Goal: Transaction & Acquisition: Purchase product/service

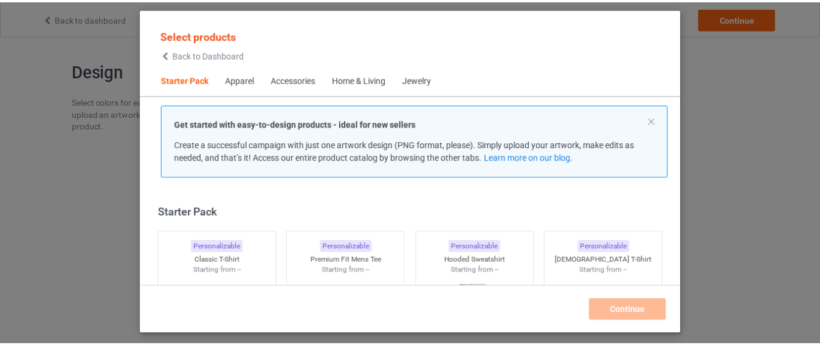
scroll to position [16, 0]
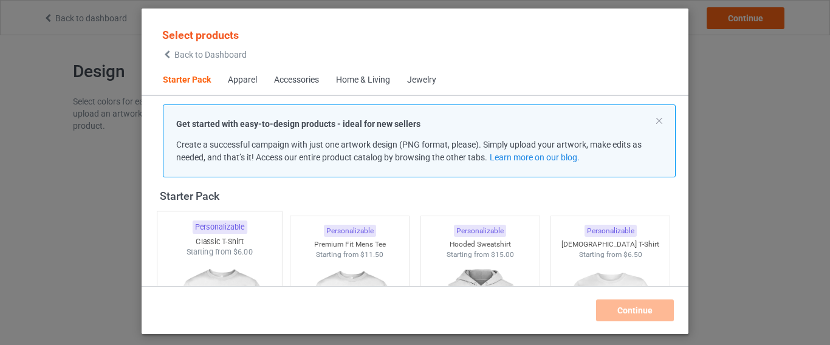
click at [227, 224] on div "Personalizable" at bounding box center [219, 227] width 55 height 13
click at [379, 240] on div "Premium Fit Mens Tee" at bounding box center [350, 245] width 119 height 10
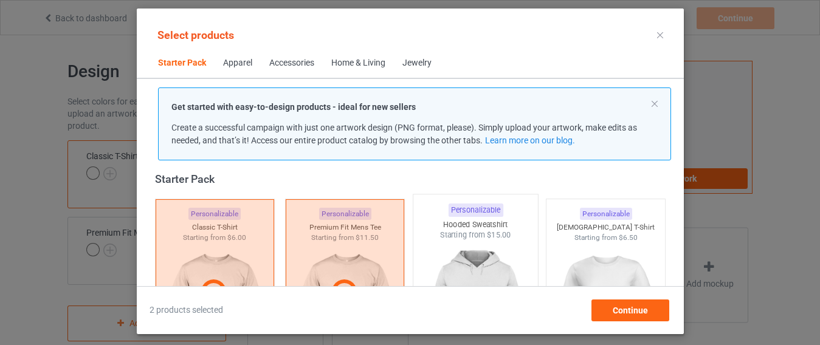
click at [486, 235] on span "$15.00" at bounding box center [498, 234] width 24 height 9
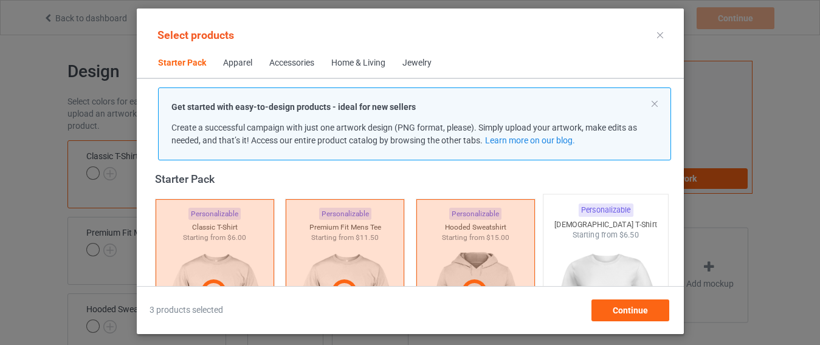
click at [637, 226] on div "[DEMOGRAPHIC_DATA] T-Shirt" at bounding box center [606, 224] width 125 height 10
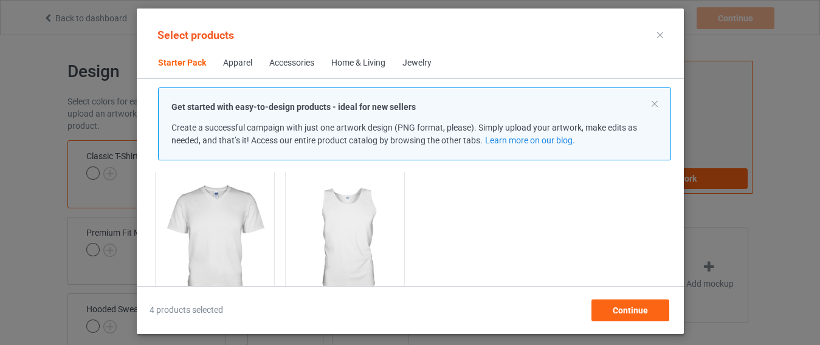
scroll to position [308, 0]
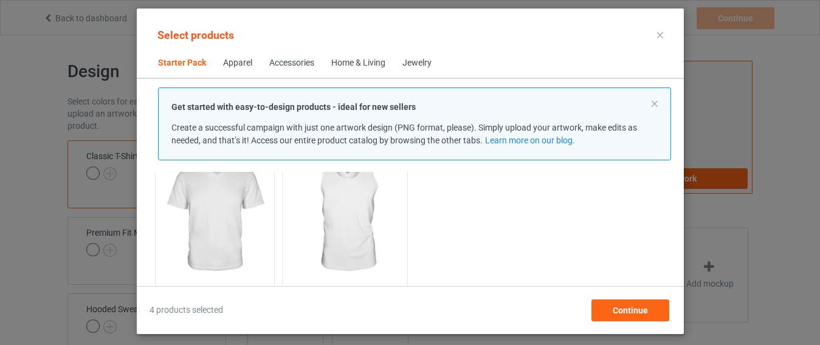
click at [330, 241] on img at bounding box center [345, 218] width 114 height 143
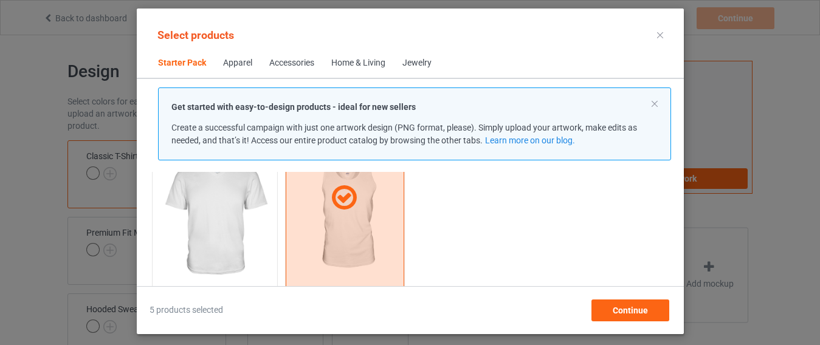
click at [219, 212] on img at bounding box center [214, 218] width 114 height 143
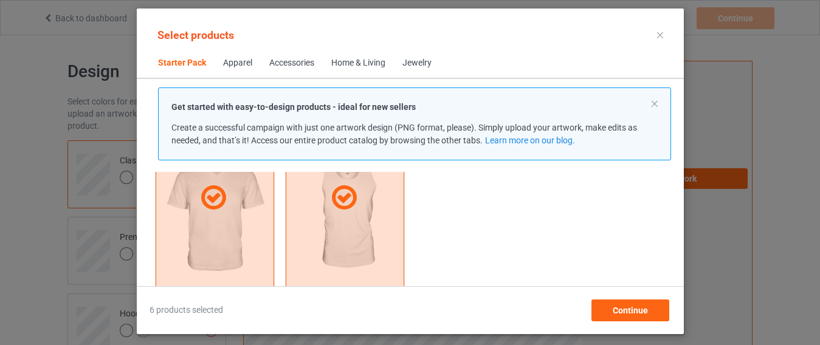
scroll to position [409, 0]
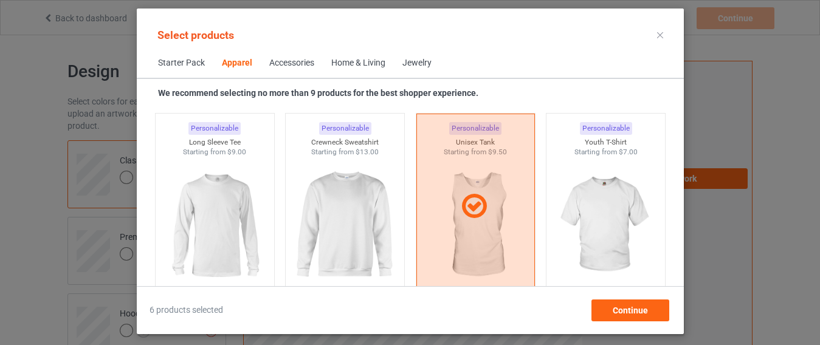
scroll to position [891, 0]
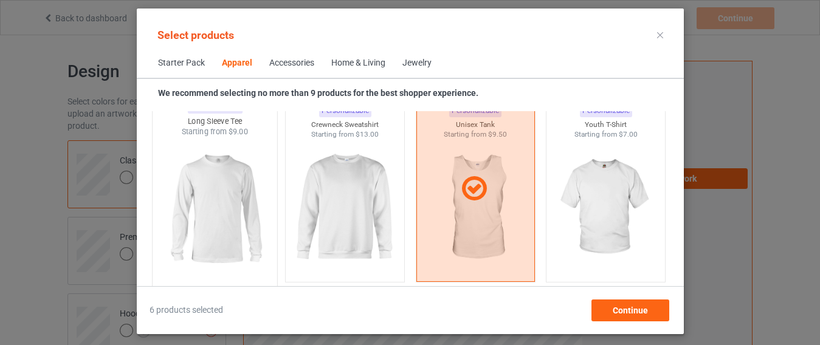
click at [396, 226] on img at bounding box center [345, 208] width 109 height 136
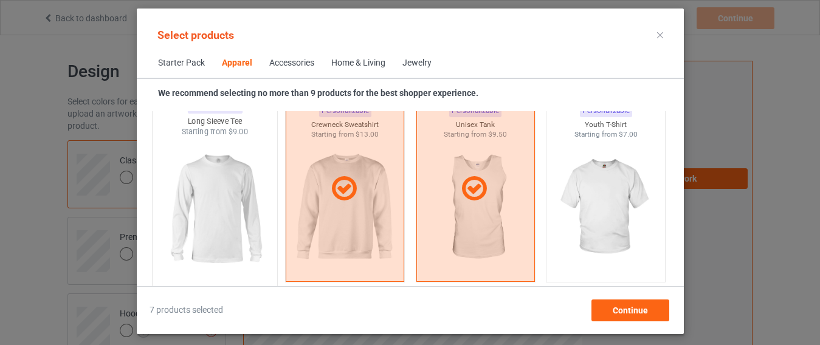
click at [202, 215] on img at bounding box center [214, 208] width 114 height 143
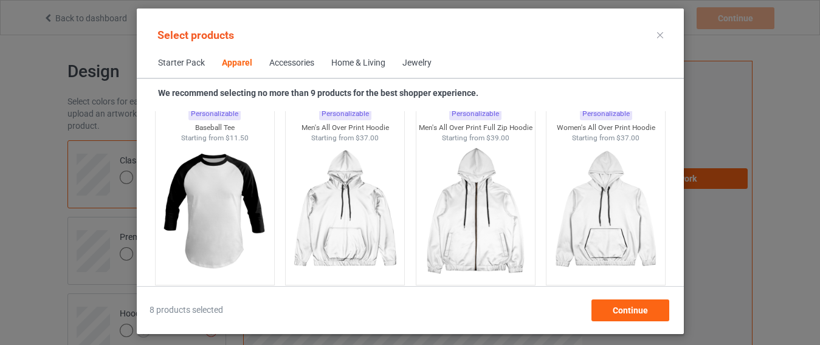
scroll to position [1110, 0]
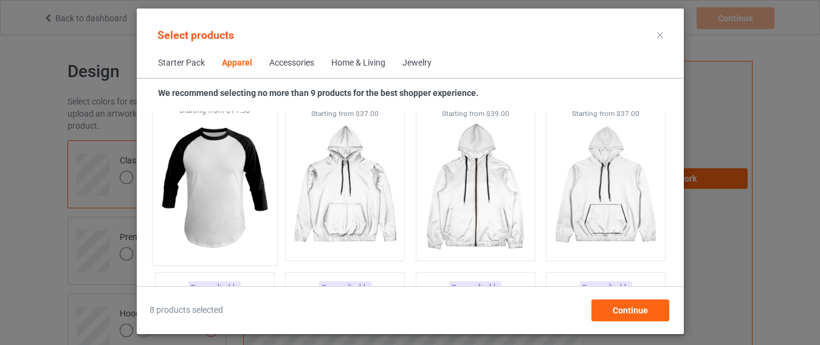
click at [233, 171] on img at bounding box center [214, 187] width 114 height 143
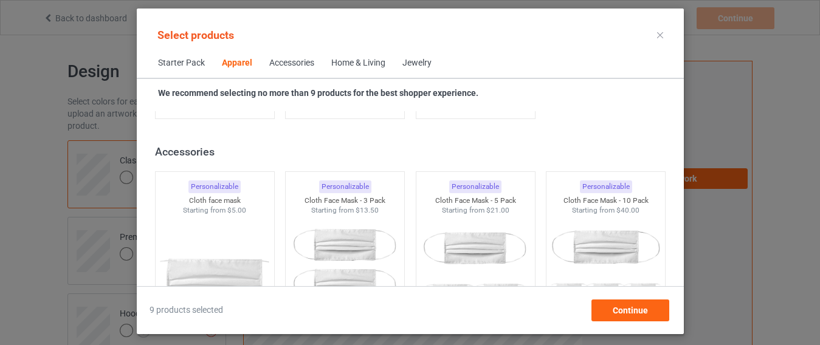
scroll to position [2666, 0]
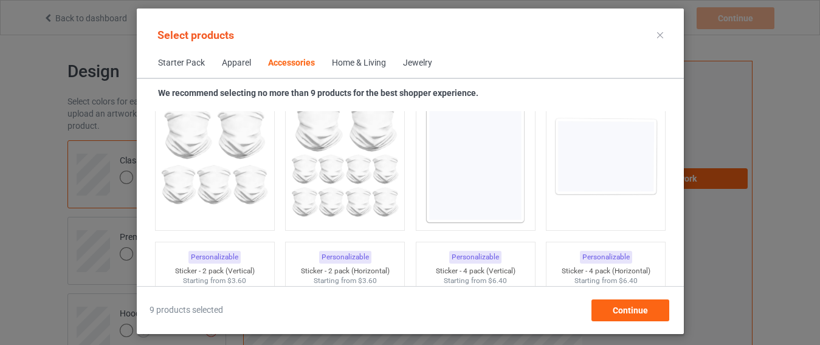
scroll to position [4247, 0]
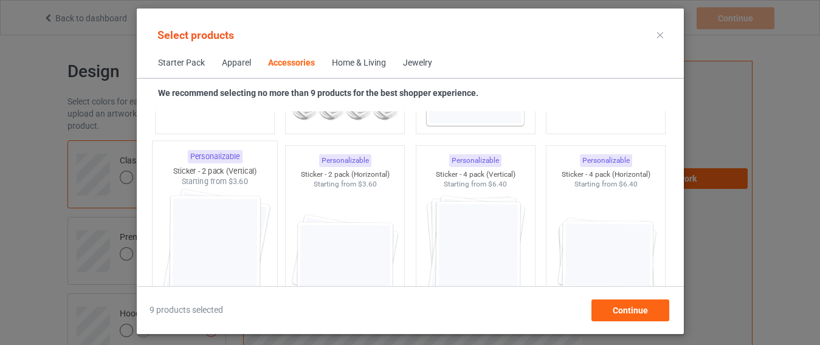
click at [231, 175] on div "Sticker - 2 pack (Vertical)" at bounding box center [214, 171] width 125 height 10
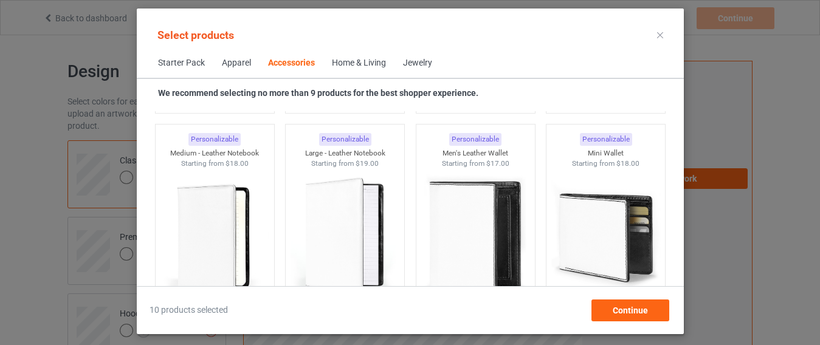
scroll to position [4862, 0]
click at [382, 227] on img at bounding box center [345, 236] width 114 height 143
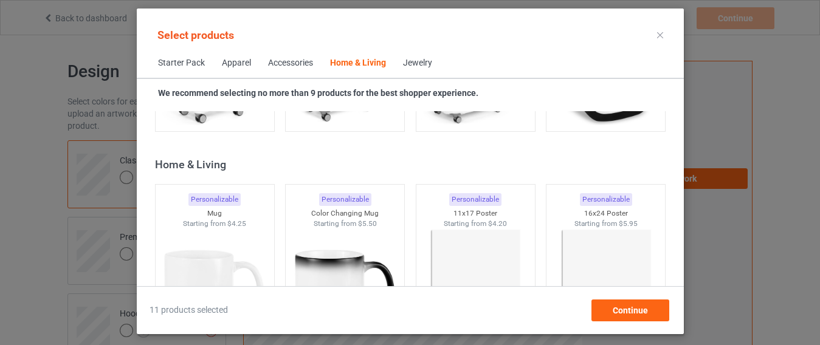
scroll to position [5543, 0]
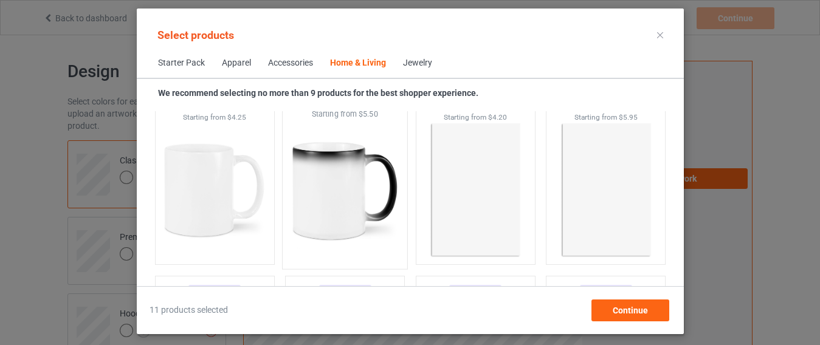
click at [375, 182] on img at bounding box center [345, 191] width 114 height 143
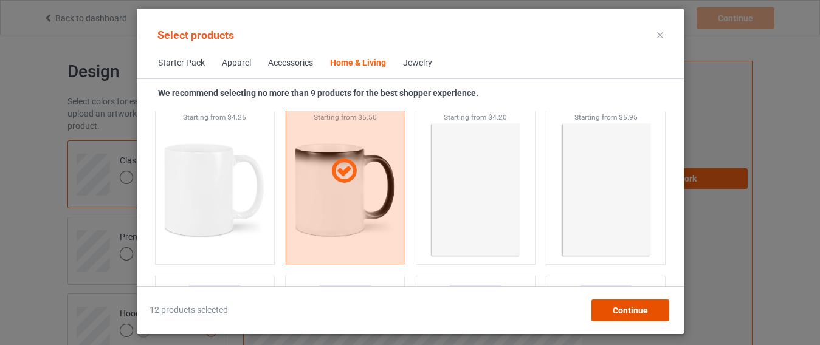
click at [632, 316] on div "Continue" at bounding box center [630, 311] width 78 height 22
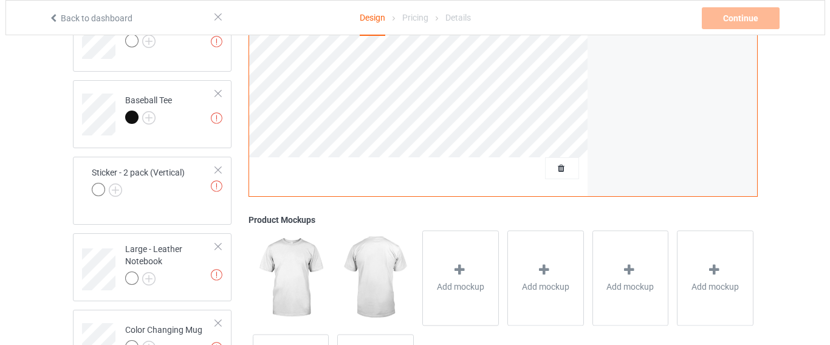
scroll to position [686, 0]
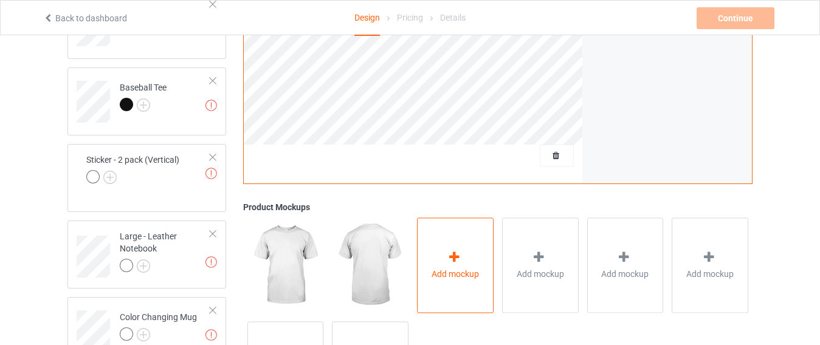
click at [475, 286] on div "Add mockup" at bounding box center [455, 265] width 77 height 95
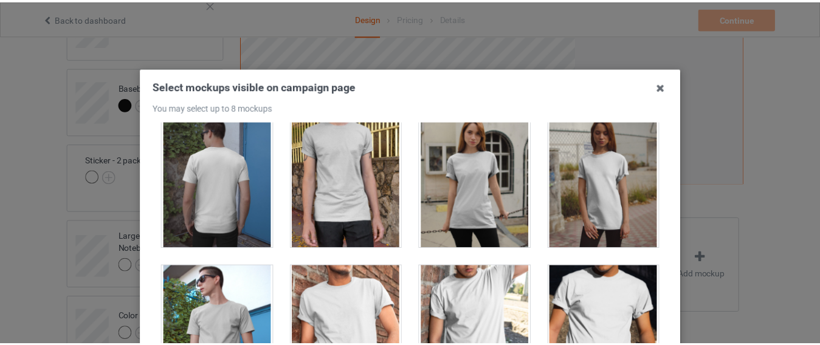
scroll to position [216, 0]
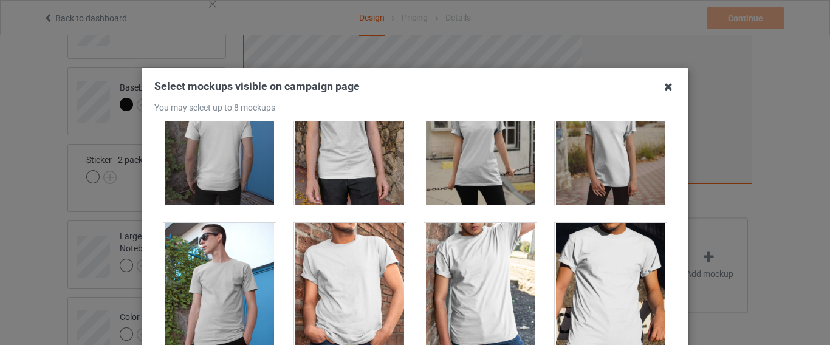
click at [668, 88] on icon at bounding box center [668, 86] width 19 height 19
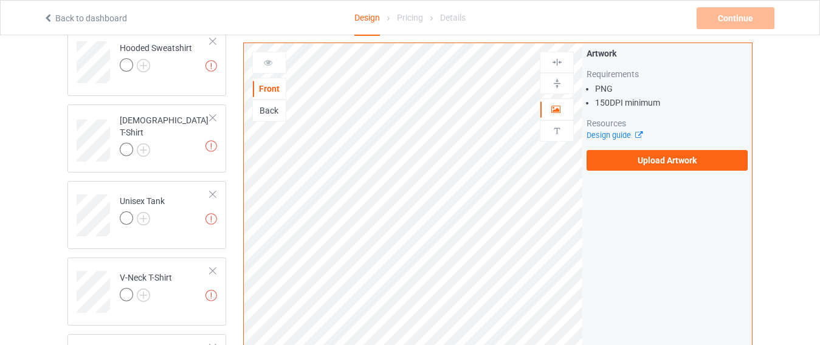
scroll to position [259, 0]
